Goal: Find specific page/section: Find specific page/section

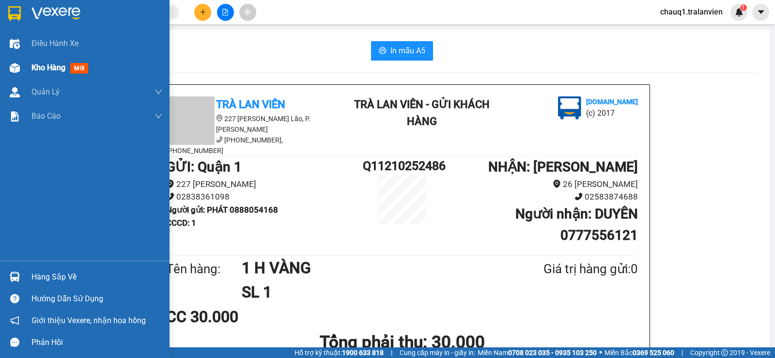
click at [57, 61] on div "Kho hàng mới" at bounding box center [97, 68] width 131 height 24
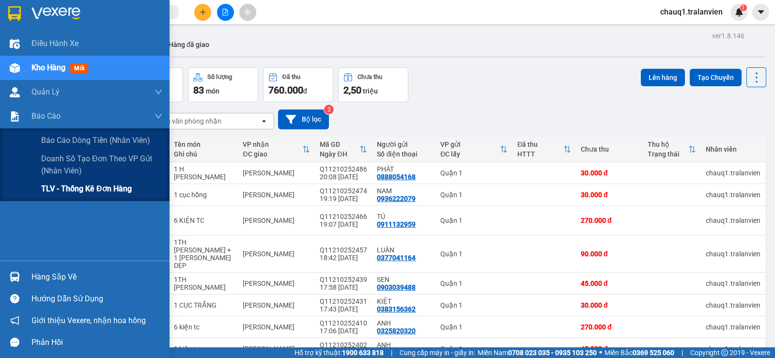
click at [61, 190] on span "TLV - Thống kê đơn hàng" at bounding box center [86, 189] width 91 height 12
